Goal: Download file/media

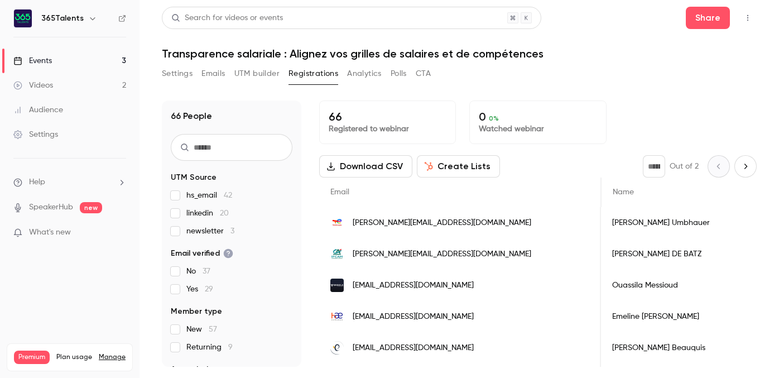
scroll to position [0, 276]
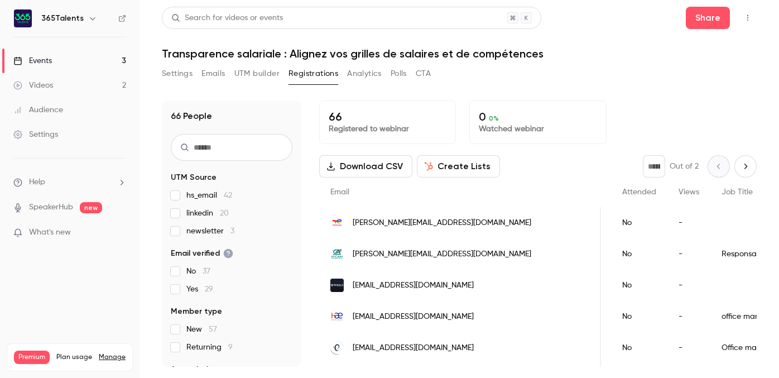
click at [94, 61] on link "Events 3" at bounding box center [69, 61] width 139 height 25
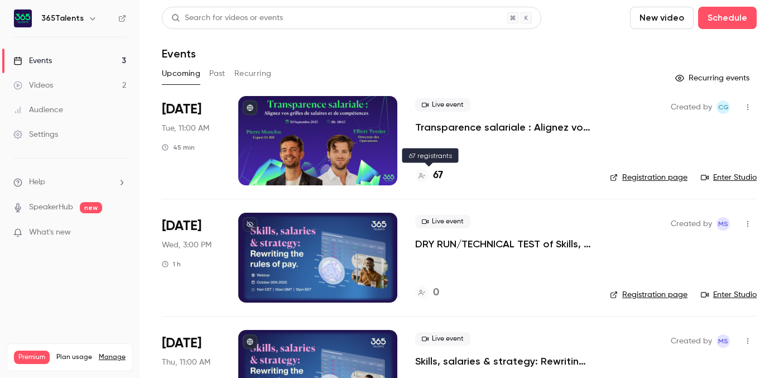
click at [438, 174] on h4 "67" at bounding box center [438, 175] width 10 height 15
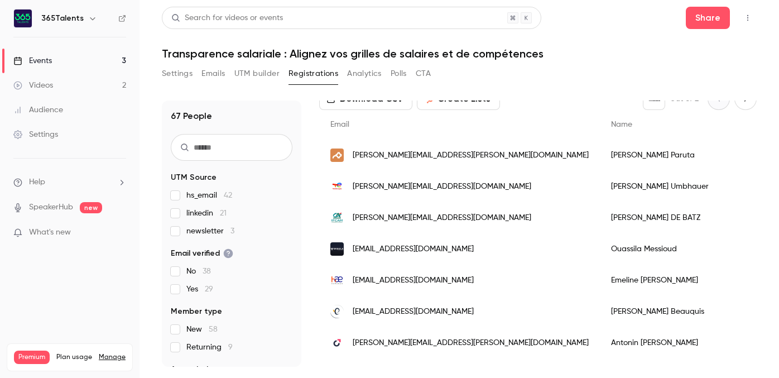
scroll to position [70, 0]
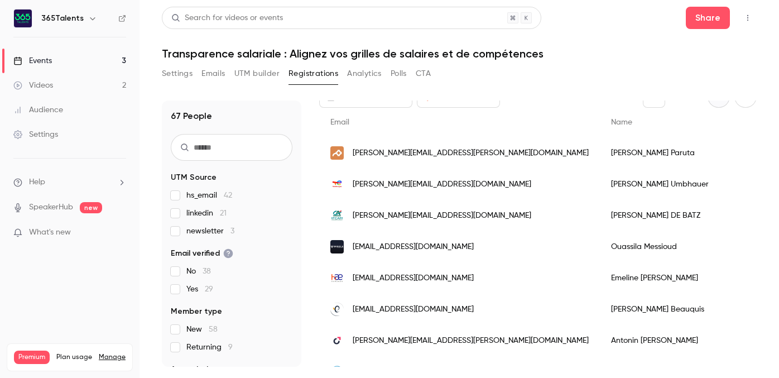
click at [117, 61] on link "Events 3" at bounding box center [69, 61] width 139 height 25
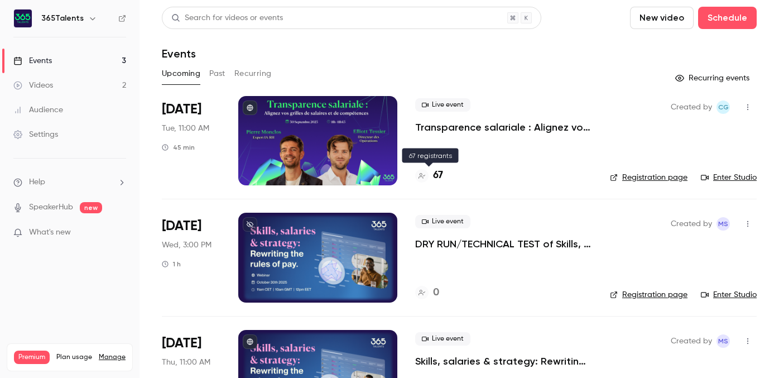
click at [436, 177] on h4 "67" at bounding box center [438, 175] width 10 height 15
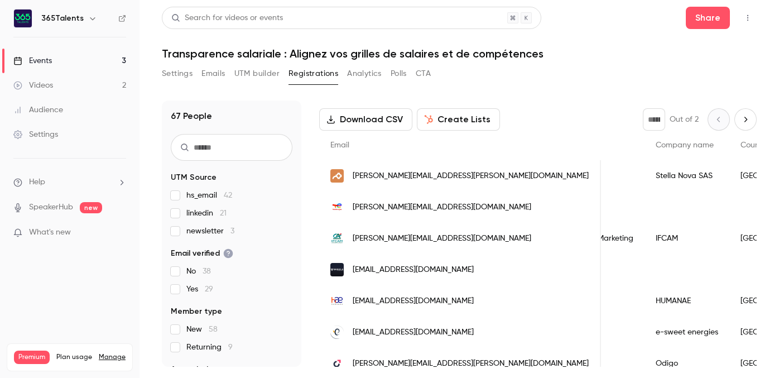
scroll to position [0, 492]
click at [389, 120] on button "Download CSV" at bounding box center [365, 119] width 93 height 22
